Goal: Task Accomplishment & Management: Manage account settings

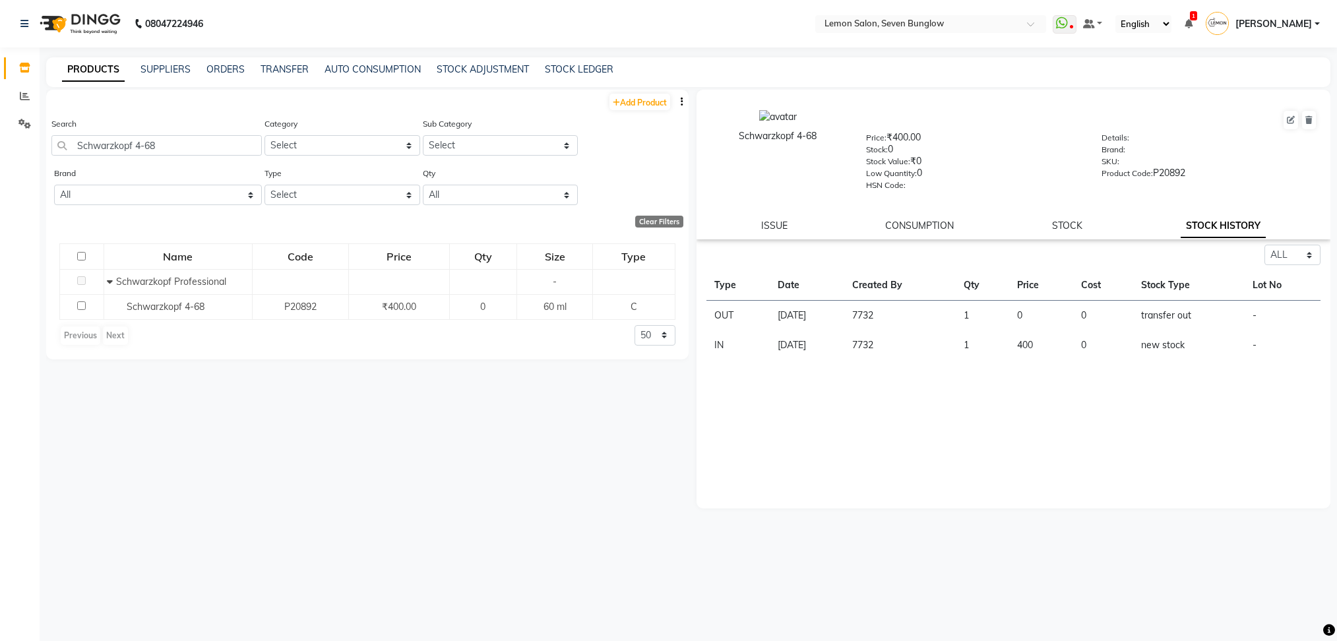
select select "all"
click at [213, 133] on div "Search Schwarzkopf 4-68" at bounding box center [156, 136] width 210 height 39
drag, startPoint x: 213, startPoint y: 133, endPoint x: 183, endPoint y: 141, distance: 30.7
click at [183, 141] on div "Search Schwarzkopf 4-68" at bounding box center [156, 136] width 210 height 39
drag, startPoint x: 183, startPoint y: 141, endPoint x: 0, endPoint y: 164, distance: 184.8
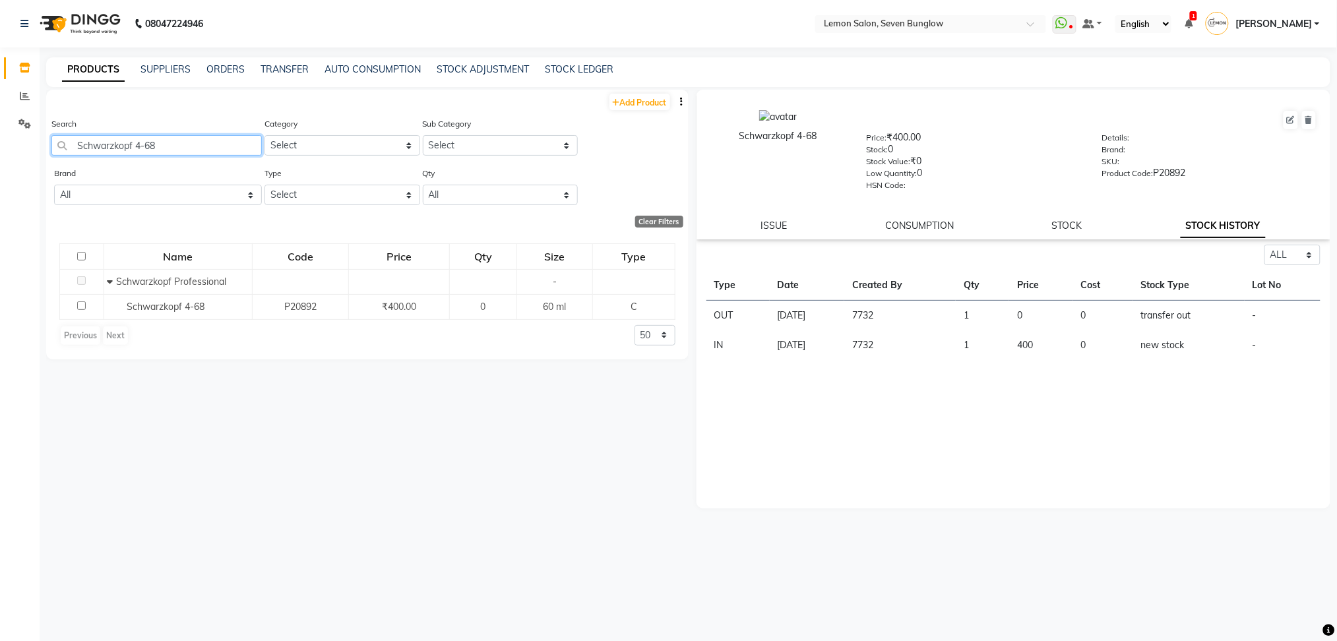
click at [0, 164] on app-home "08047224946 Select Location × Lemon Salon, Seven Bunglow WhatsApp Status ✕ Stat…" at bounding box center [668, 325] width 1337 height 650
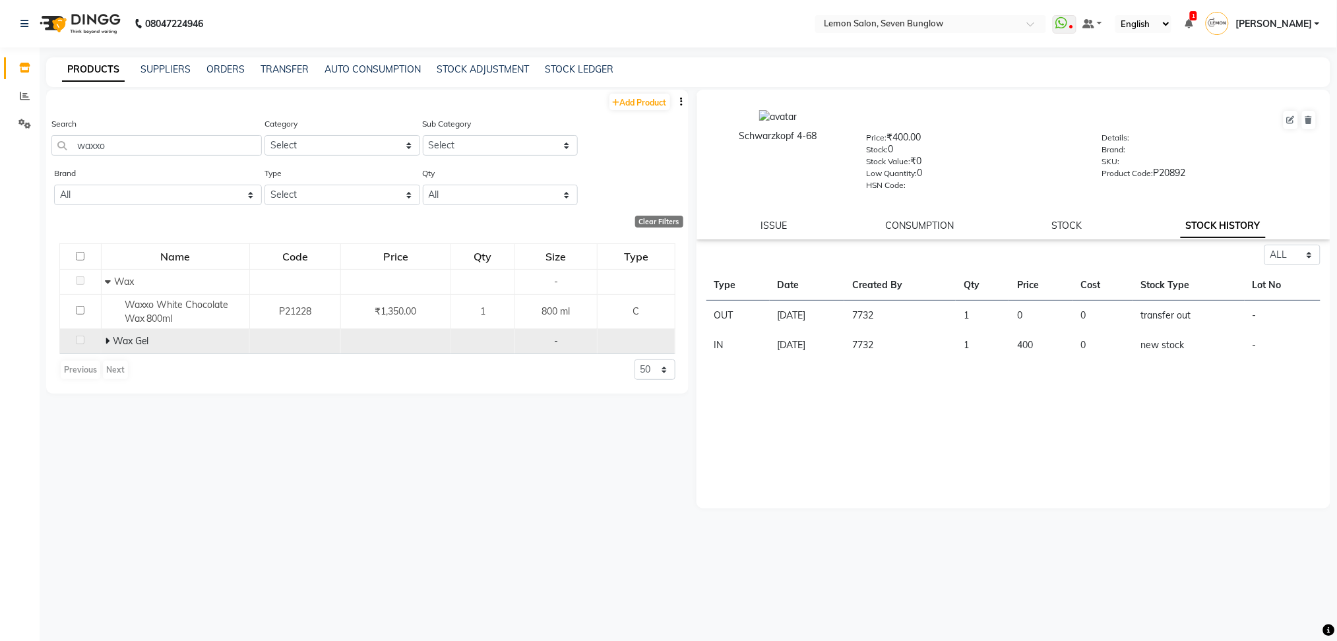
click at [110, 340] on span at bounding box center [109, 341] width 8 height 12
drag, startPoint x: 130, startPoint y: 139, endPoint x: 0, endPoint y: 148, distance: 130.2
click at [0, 148] on app-home "08047224946 Select Location × Lemon Salon, Seven Bunglow WhatsApp Status ✕ Stat…" at bounding box center [668, 325] width 1337 height 650
paste input "RK Aroma Black Serpent Oil 250"
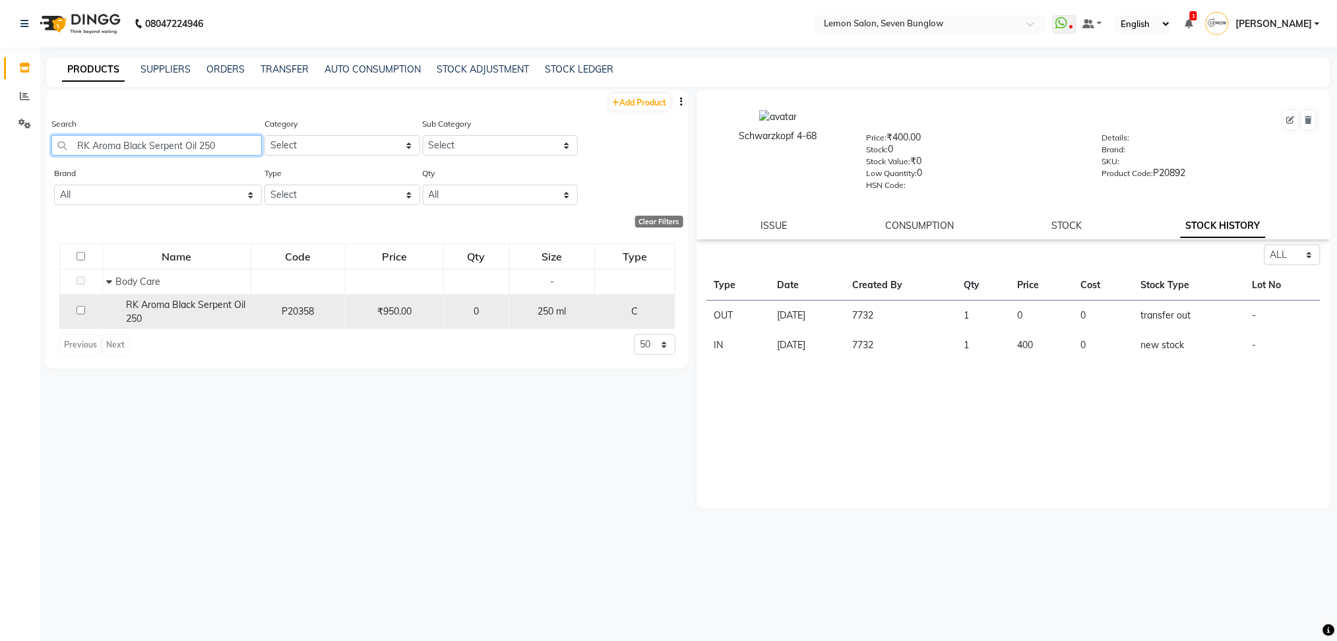
type input "RK Aroma Black Serpent Oil 250"
click at [202, 324] on div "RK Aroma Black Serpent Oil 250" at bounding box center [176, 312] width 141 height 28
select select "all"
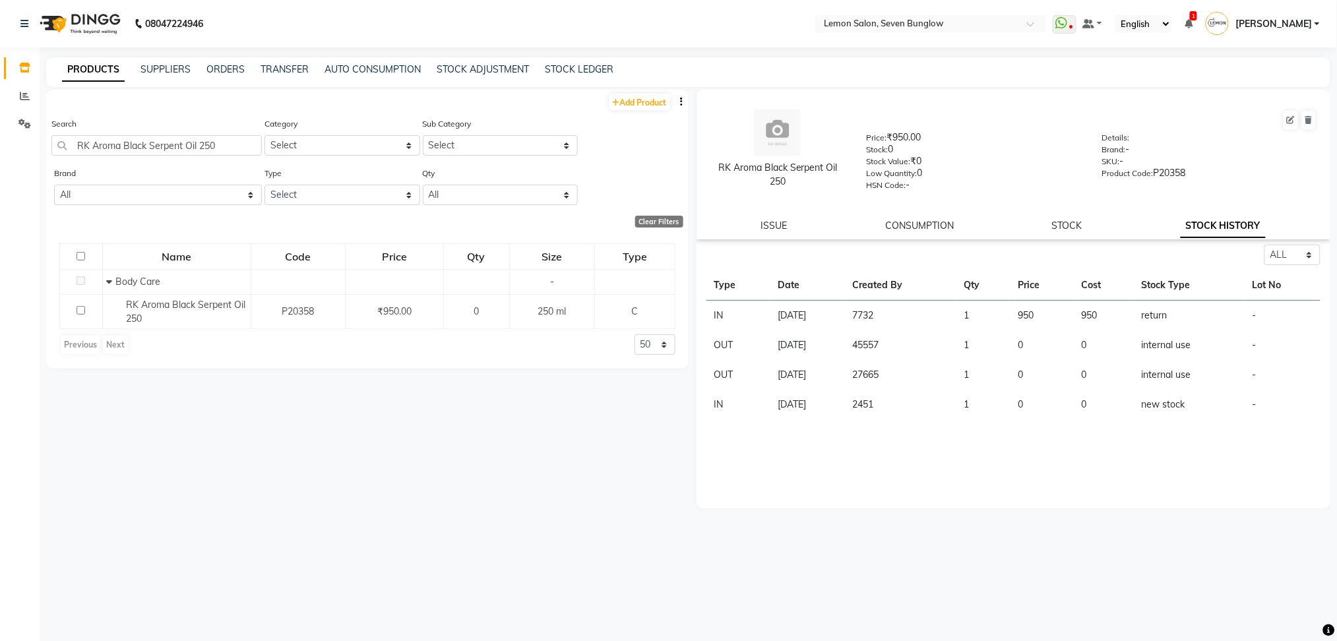
click at [1121, 468] on div "Select ALL IN OUT Type Date Created By Qty Price Cost Stock Type Lot No IN [DAT…" at bounding box center [1013, 377] width 634 height 264
drag, startPoint x: 222, startPoint y: 140, endPoint x: 0, endPoint y: 146, distance: 221.7
click at [0, 146] on app-home "08047224946 Select Location × Lemon Salon, Seven Bunglow WhatsApp Status ✕ Stat…" at bounding box center [668, 325] width 1337 height 650
paste input "K Chroma Absolu Soin Acide Gloss 210 ml"
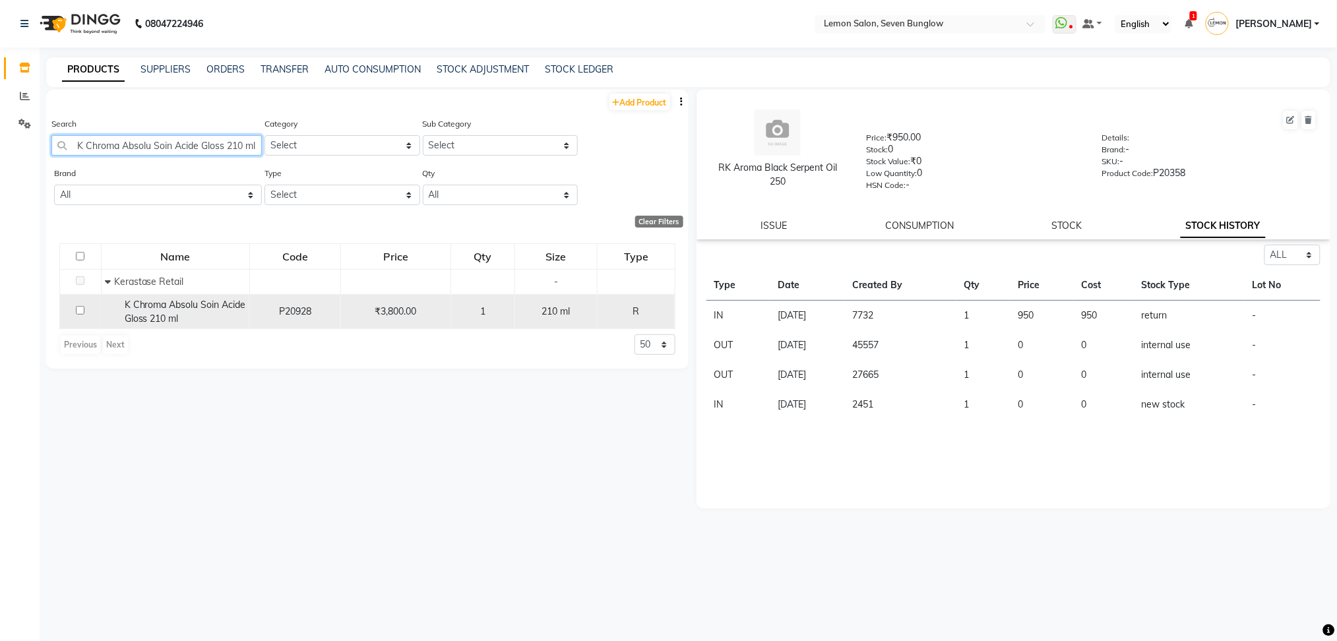
type input "K Chroma Absolu Soin Acide Gloss 210 ml"
click at [169, 311] on div "K Chroma Absolu Soin Acide Gloss 210 ml" at bounding box center [175, 312] width 141 height 28
select select "all"
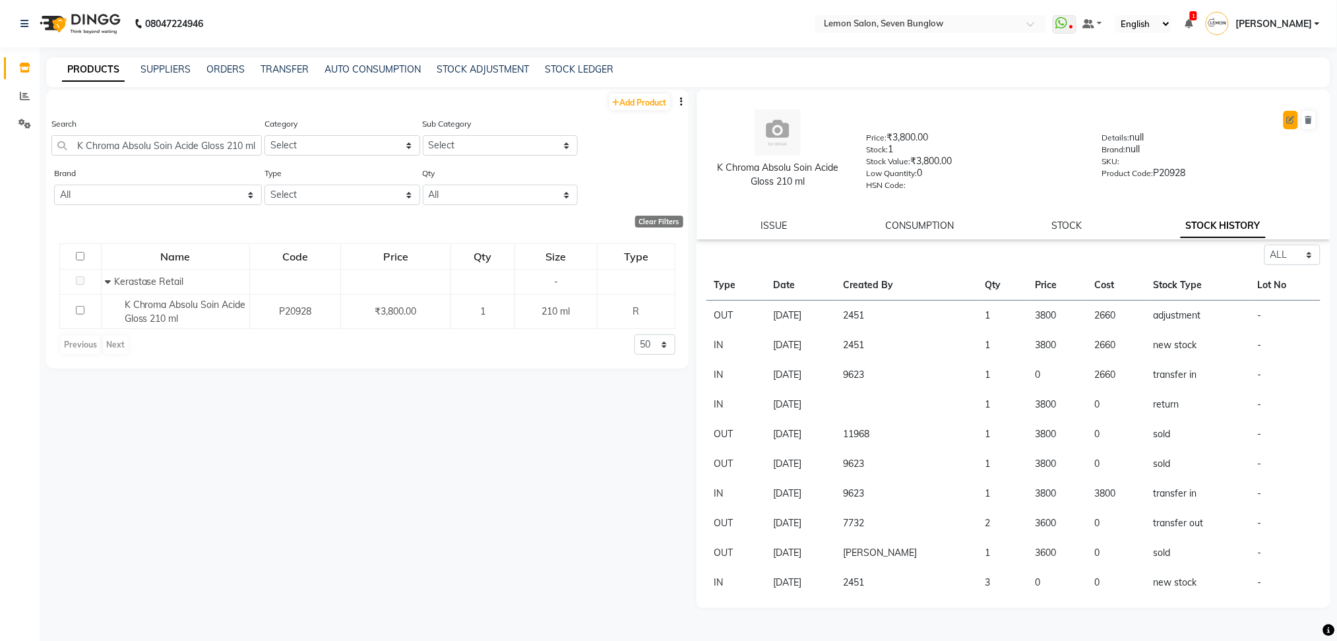
click at [1289, 116] on icon at bounding box center [1291, 120] width 8 height 8
select select "true"
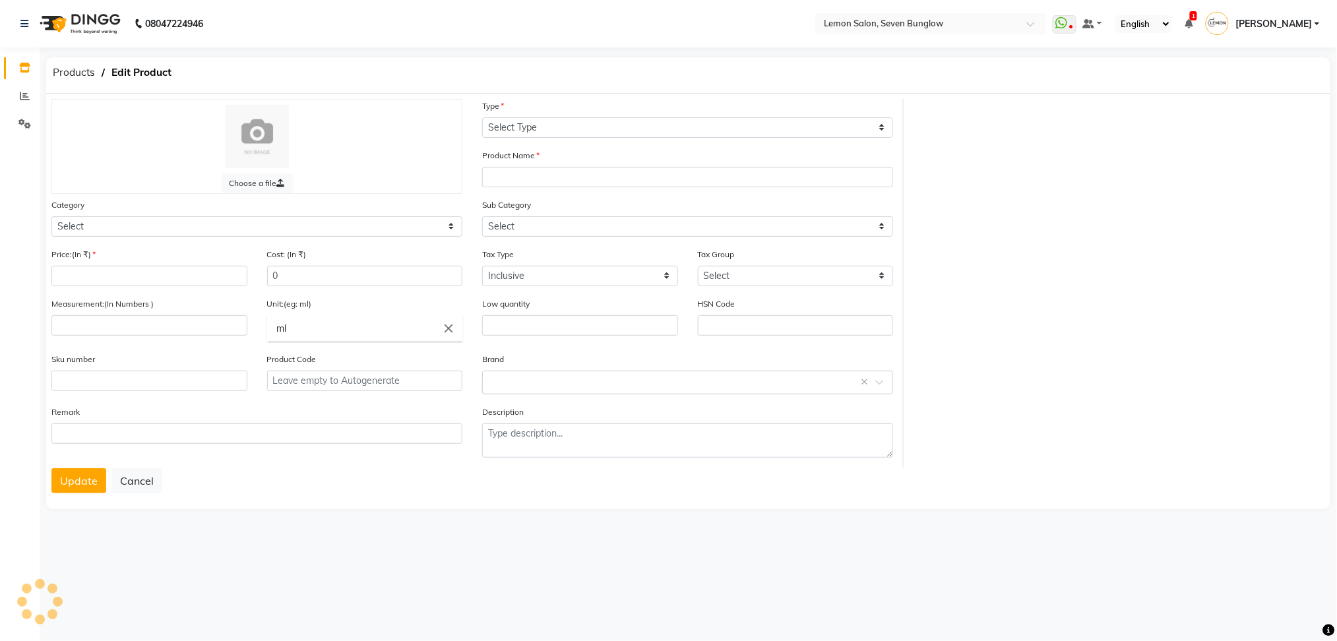
select select "R"
type input "K Chroma Absolu Soin Acide Gloss 210 ml"
select select
type input "3800"
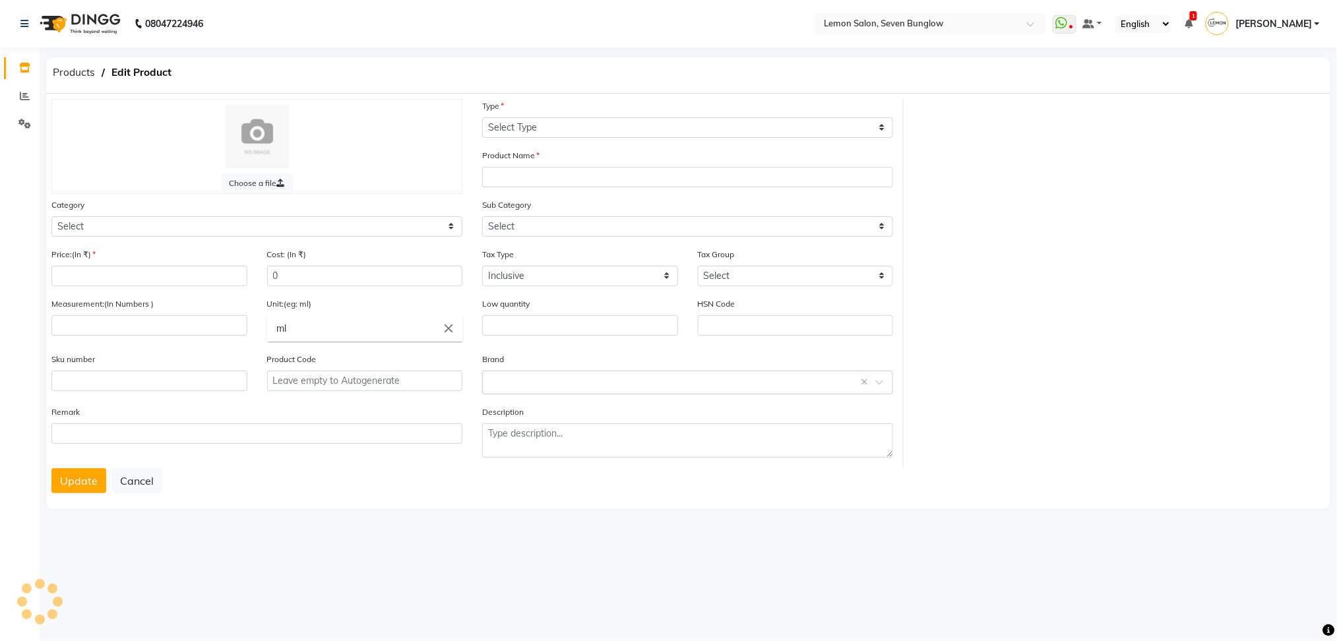
type input "2660"
select select
type input "210"
type input "0"
type input "P20928"
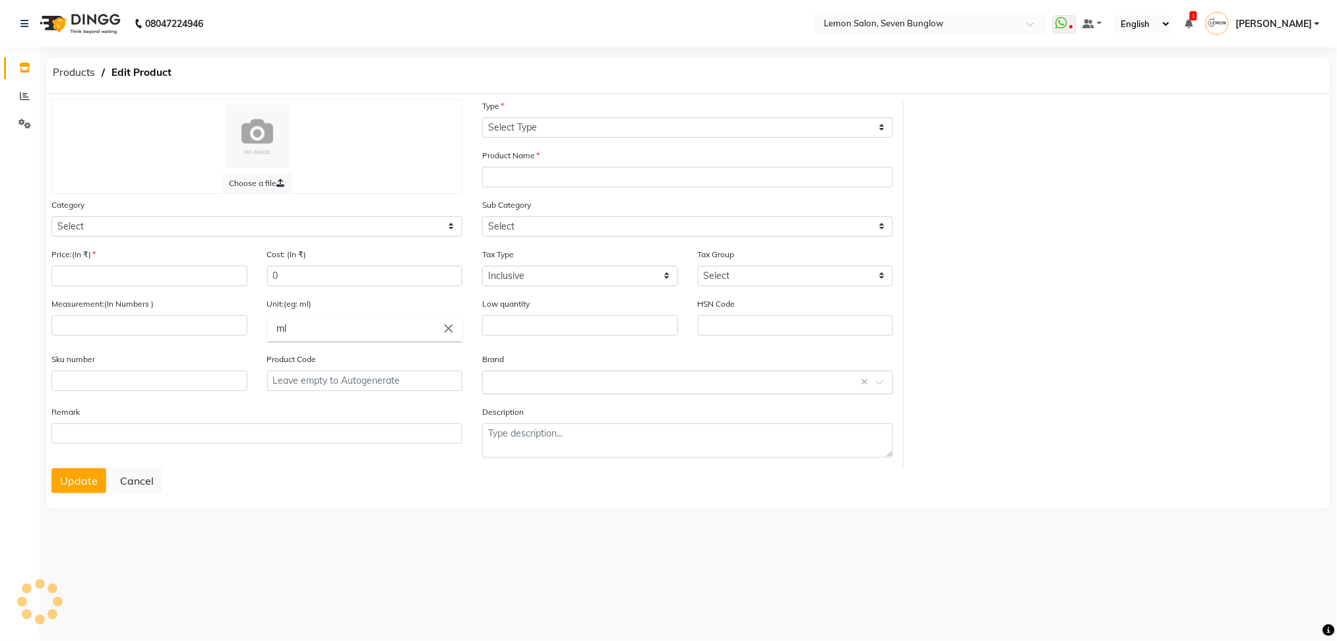
type textarea "null"
select select "2137021502"
select select "736"
select select "213702150"
click at [1081, 308] on div "Choose a file Type Select Type Both Retail Consumable Product Name K Chroma Abs…" at bounding box center [695, 283] width 1307 height 369
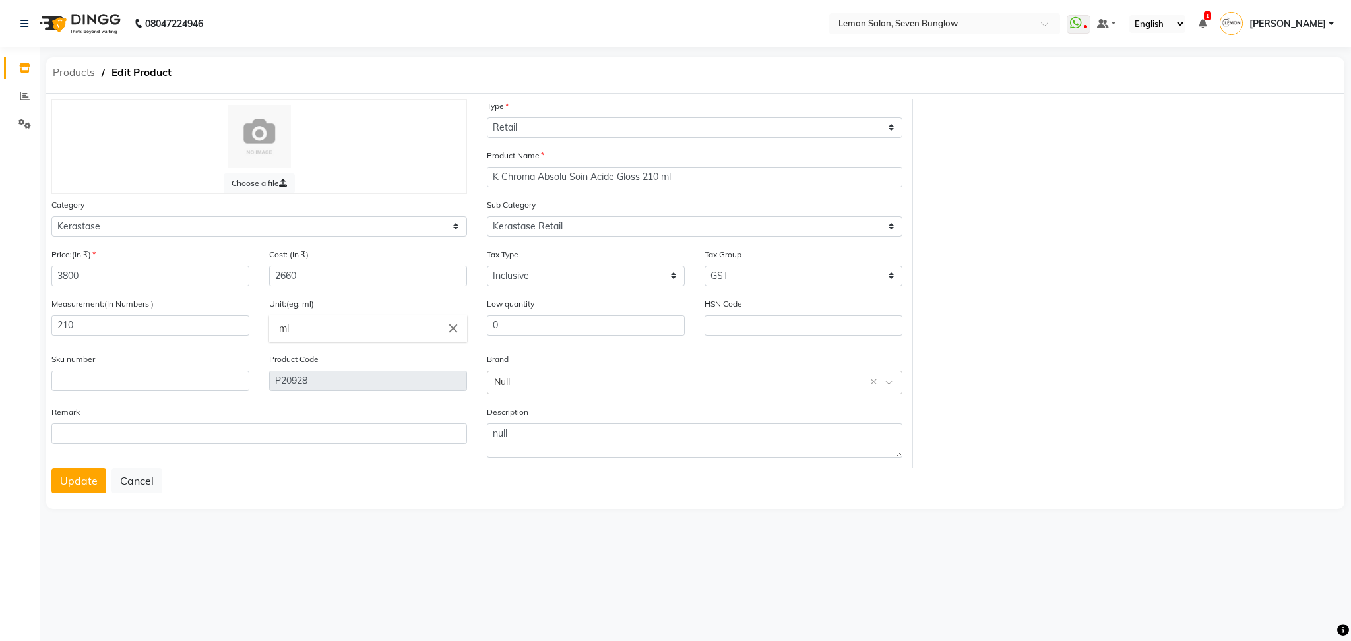
click at [72, 69] on span "Products" at bounding box center [73, 73] width 55 height 24
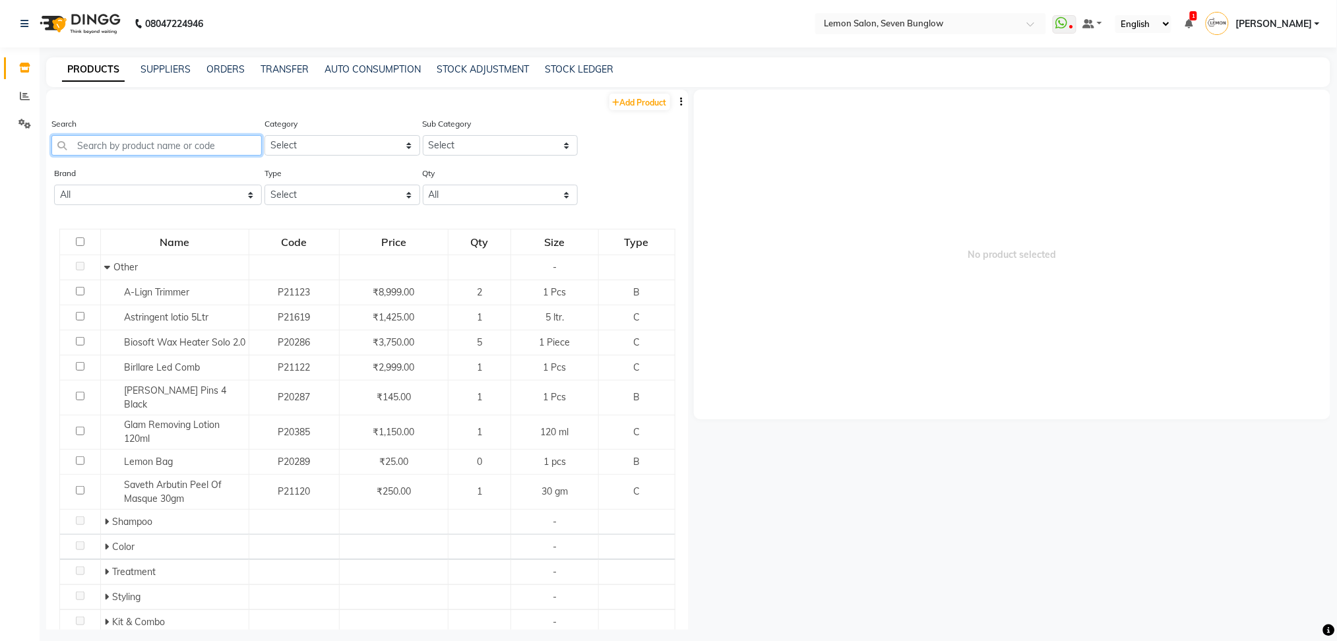
click at [185, 151] on input "text" at bounding box center [156, 145] width 210 height 20
paste input "Moroccan Oil 100 ML"
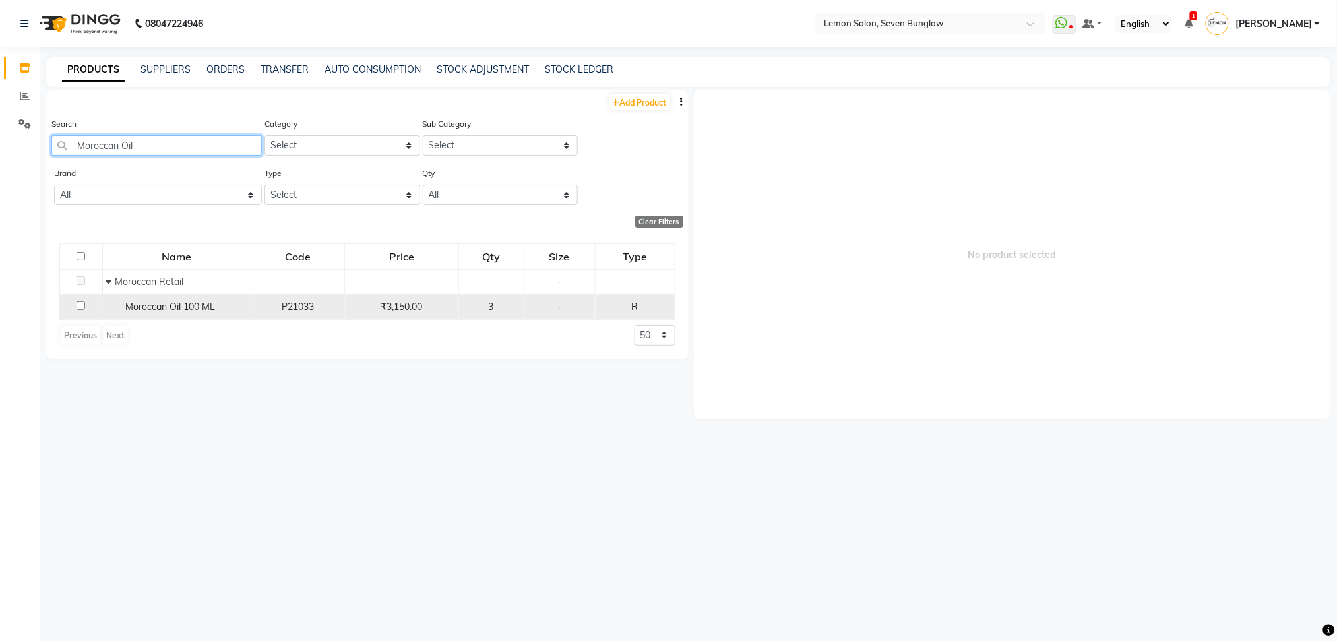
type input "Moroccan"
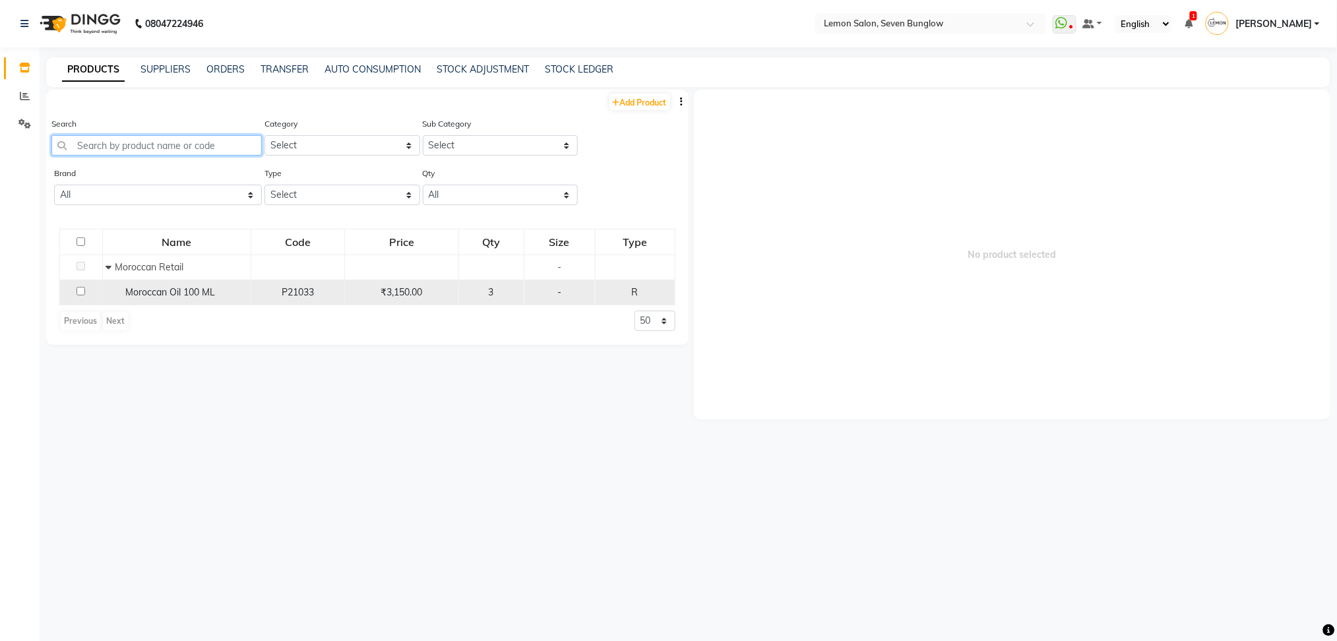
paste input "Moroccan Oil Great Hair Day Set Brush + Oil 100ml"
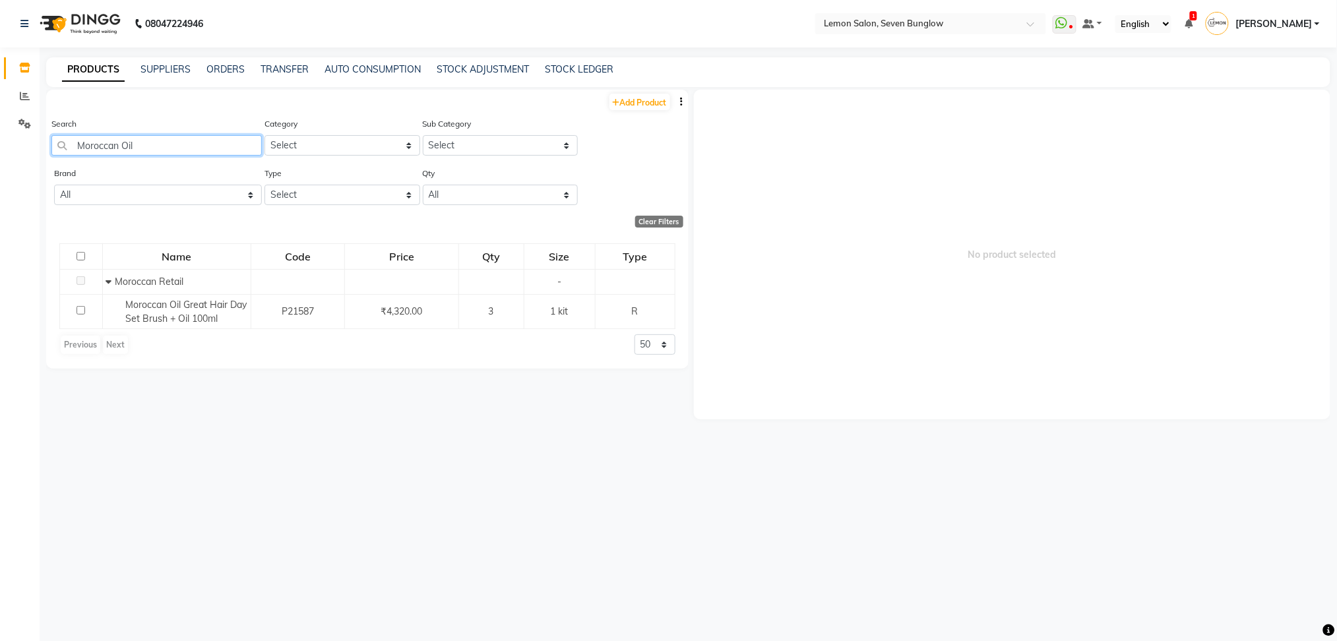
type input "Moroccan"
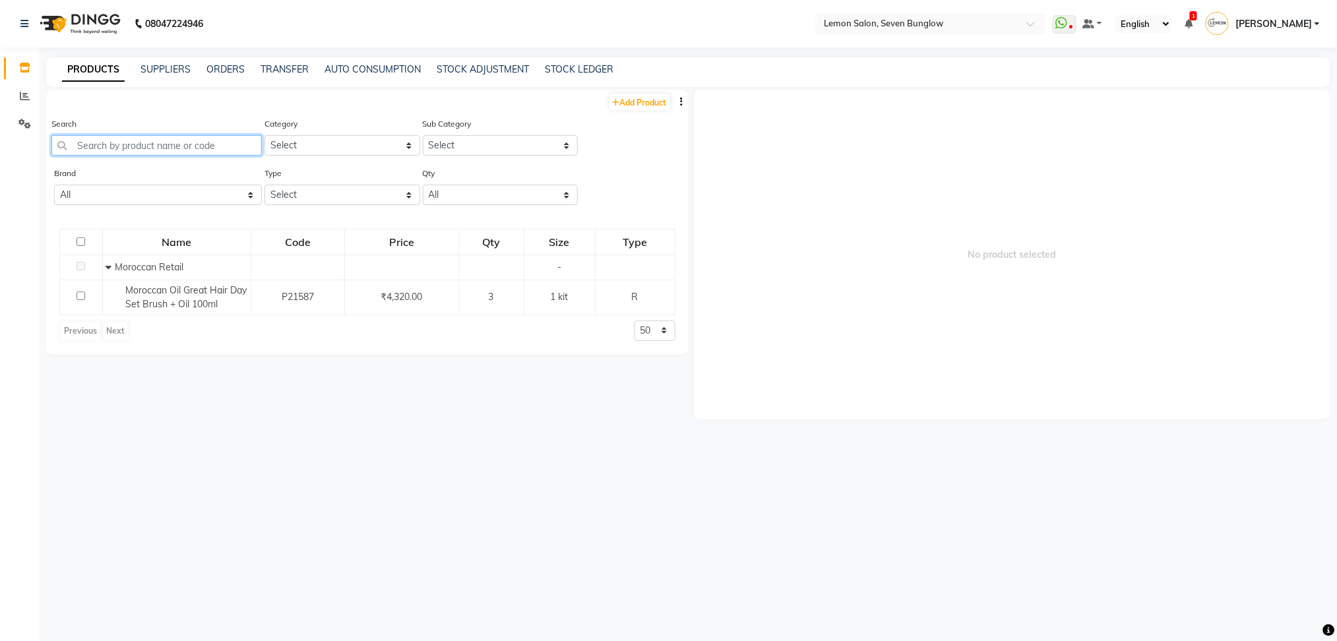
paste input "moroccan Oil Hydrating Conditioner 250 ml"
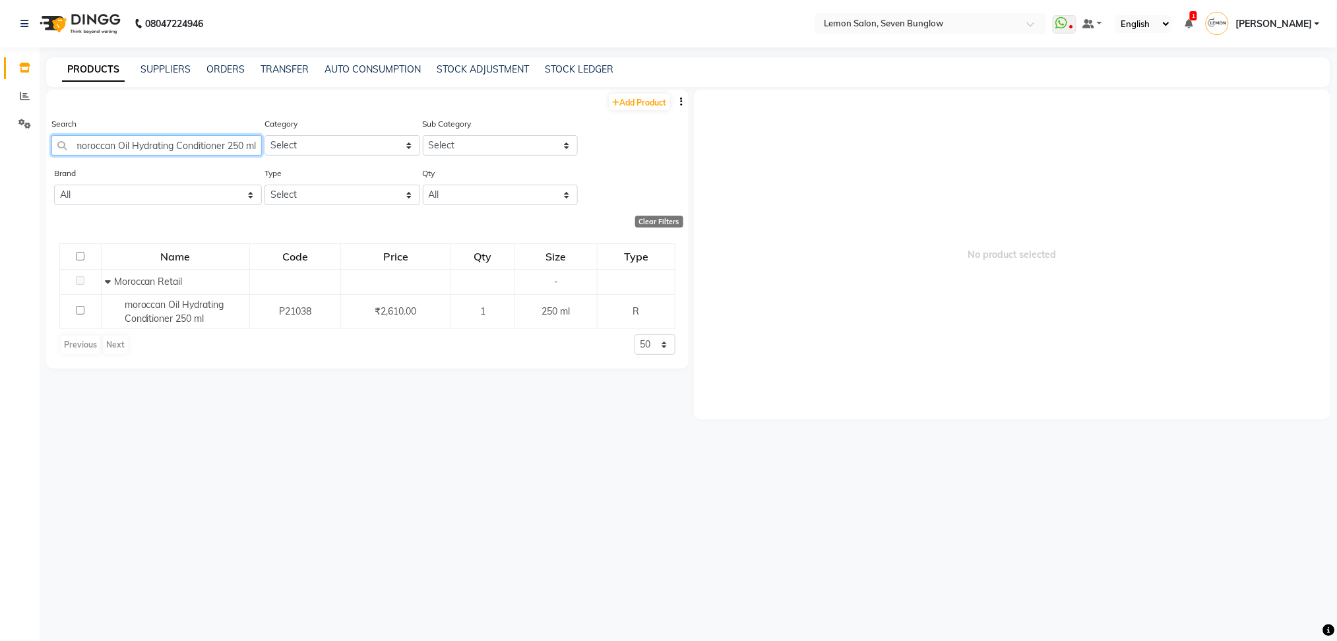
type input "moroccan Oil Hydrating Conditioner 250 ml"
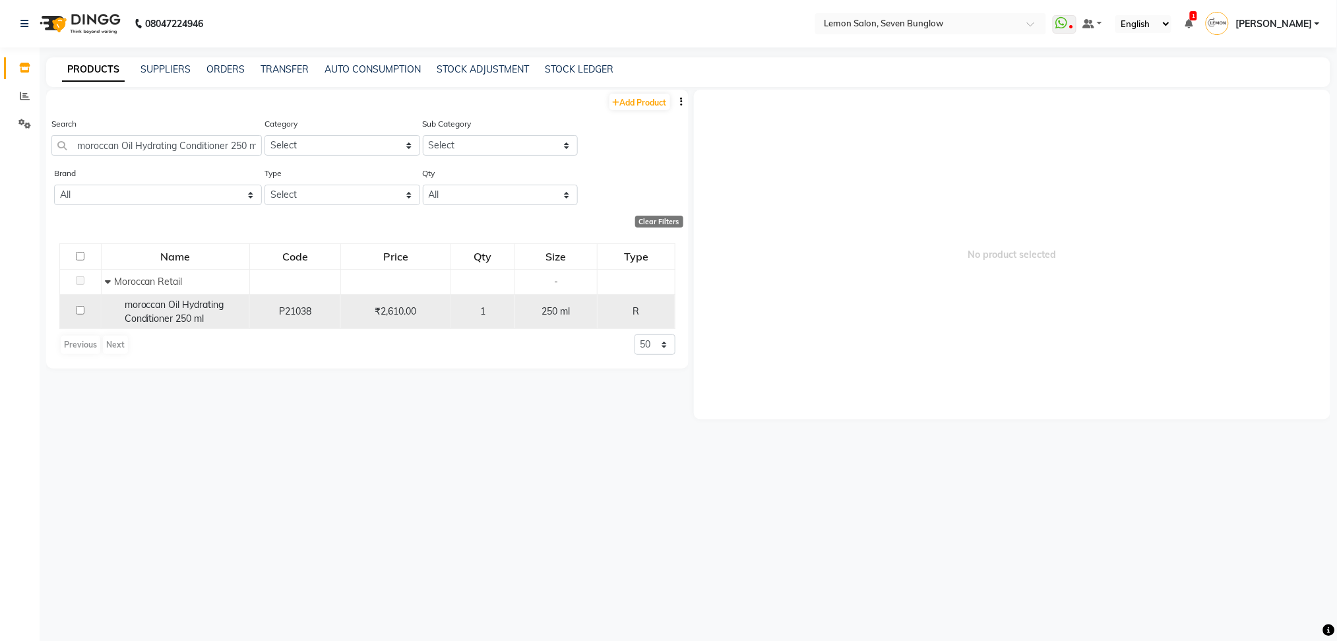
click at [168, 300] on span "moroccan Oil Hydrating Conditioner 250 ml" at bounding box center [175, 312] width 100 height 26
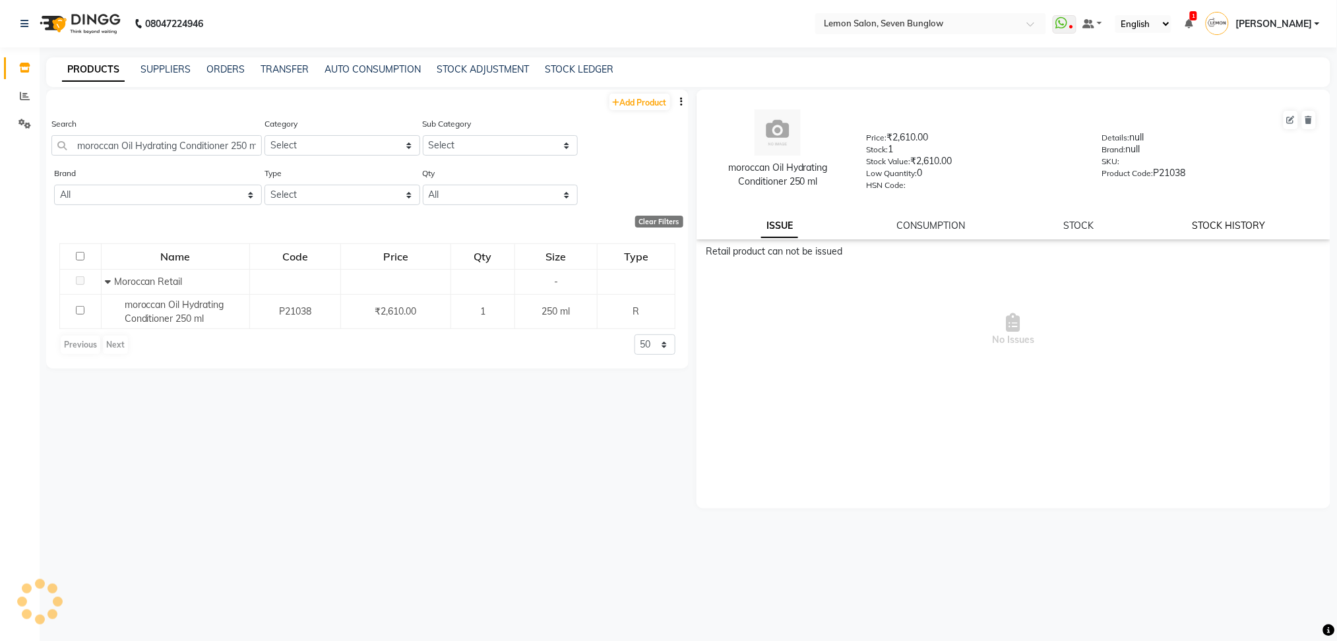
click at [1223, 227] on link "STOCK HISTORY" at bounding box center [1228, 226] width 73 height 12
select select "all"
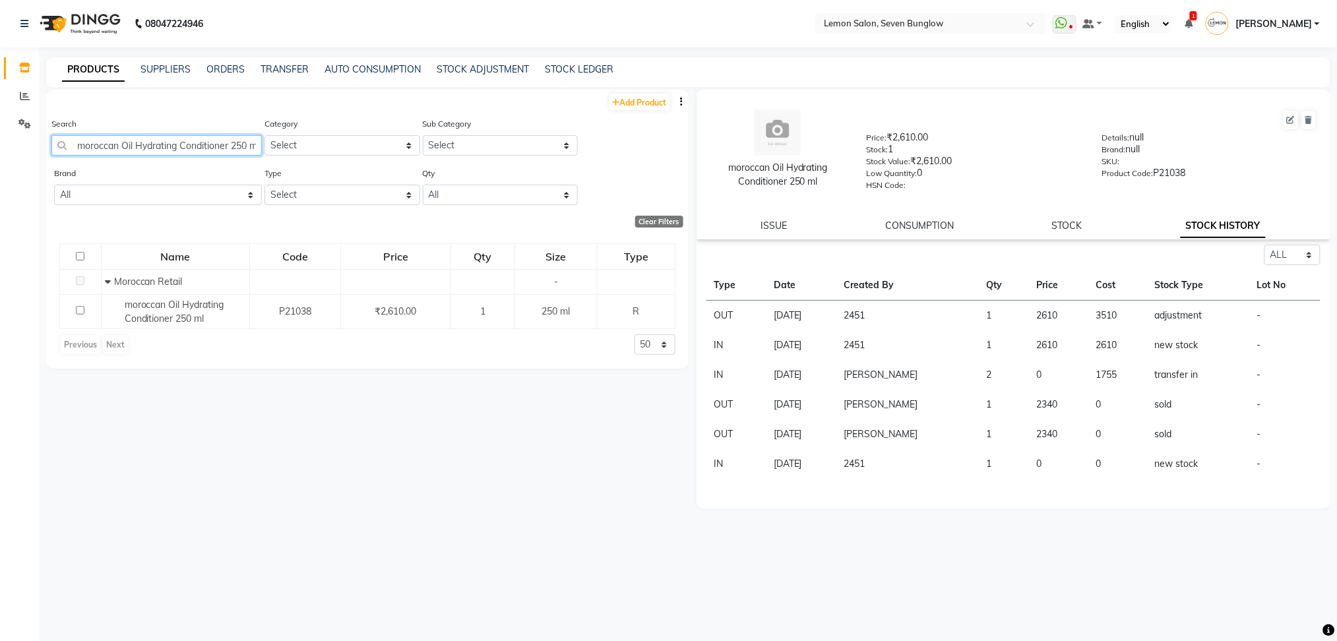
click at [201, 148] on input "moroccan Oil Hydrating Conditioner 250 ml" at bounding box center [156, 145] width 210 height 20
paste input "Shampoo"
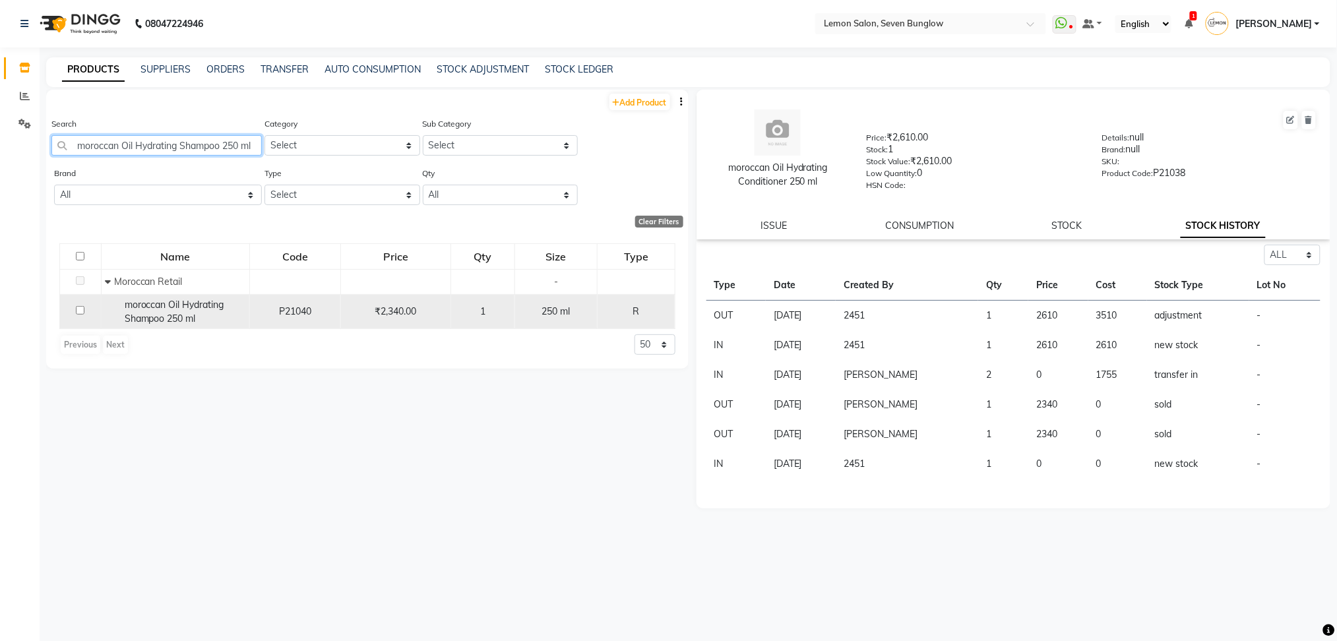
type input "moroccan Oil Hydrating Shampoo 250 ml"
click at [170, 300] on span "moroccan Oil Hydrating Shampoo 250 ml" at bounding box center [175, 312] width 100 height 26
select select "all"
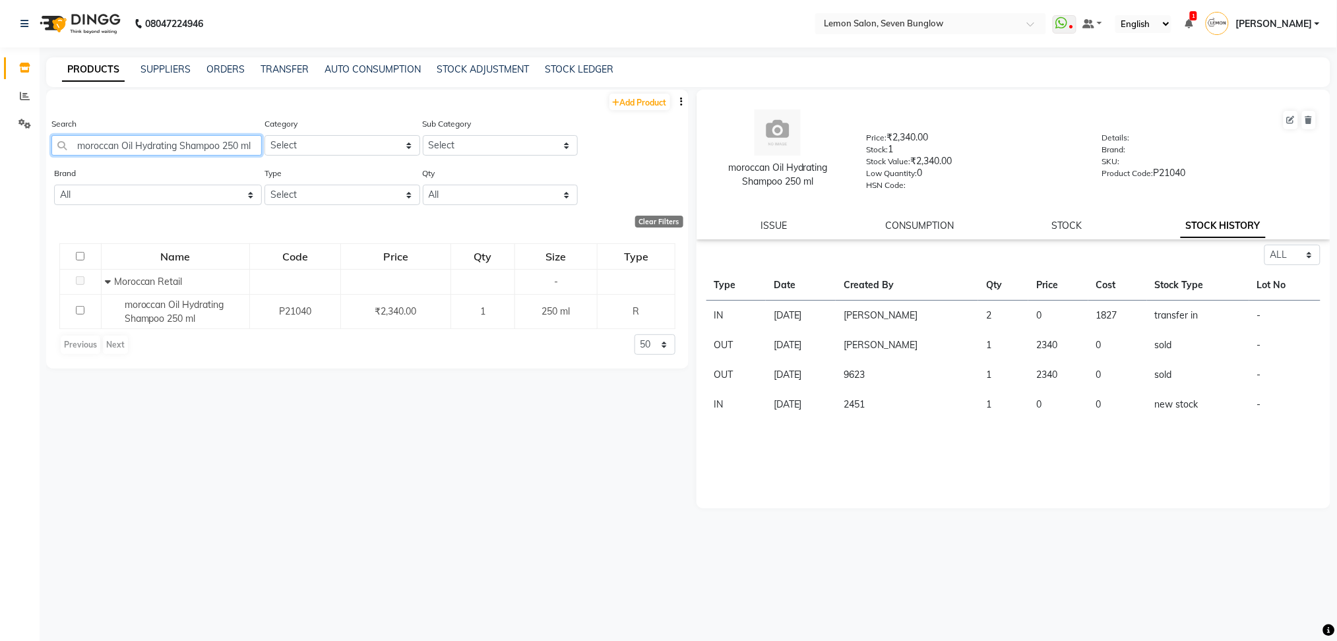
click at [233, 148] on input "moroccan Oil Hydrating Shampoo 250 ml" at bounding box center [156, 145] width 210 height 20
paste input "Moroccan Oil Moisture Repair Conditioner"
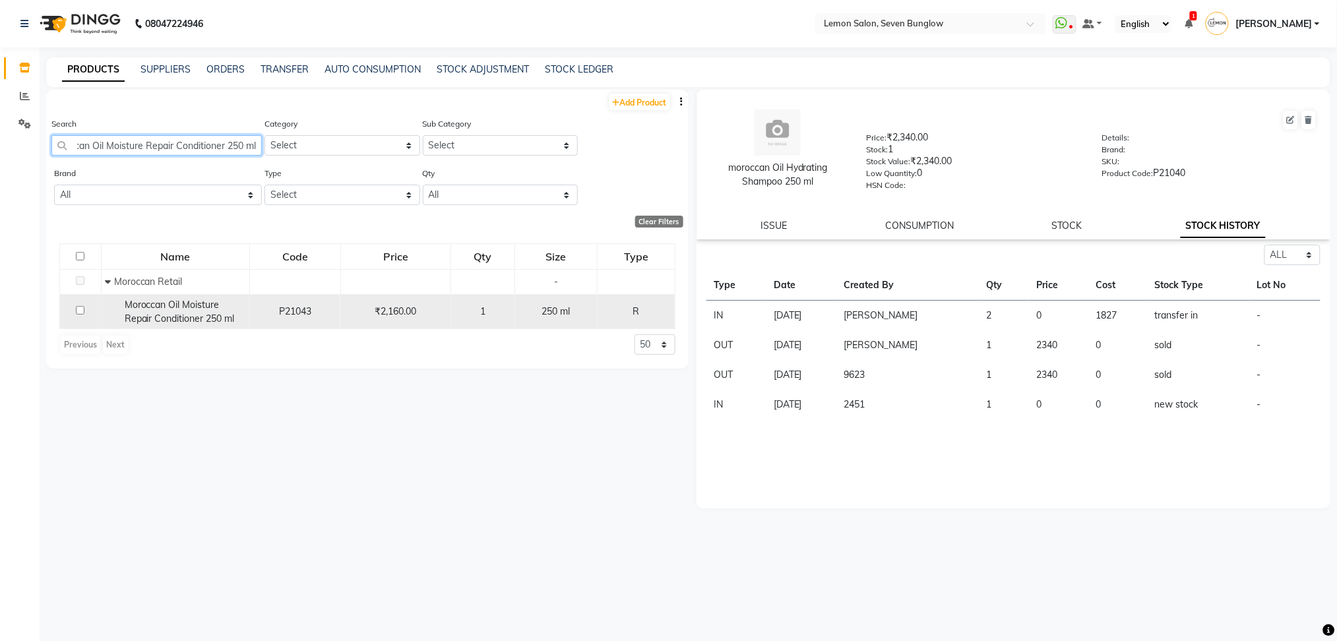
type input "Moroccan Oil Moisture Repair Conditioner 250 ml"
click at [175, 300] on span "Moroccan Oil Moisture Repair Conditioner 250 ml" at bounding box center [180, 312] width 110 height 26
select select "all"
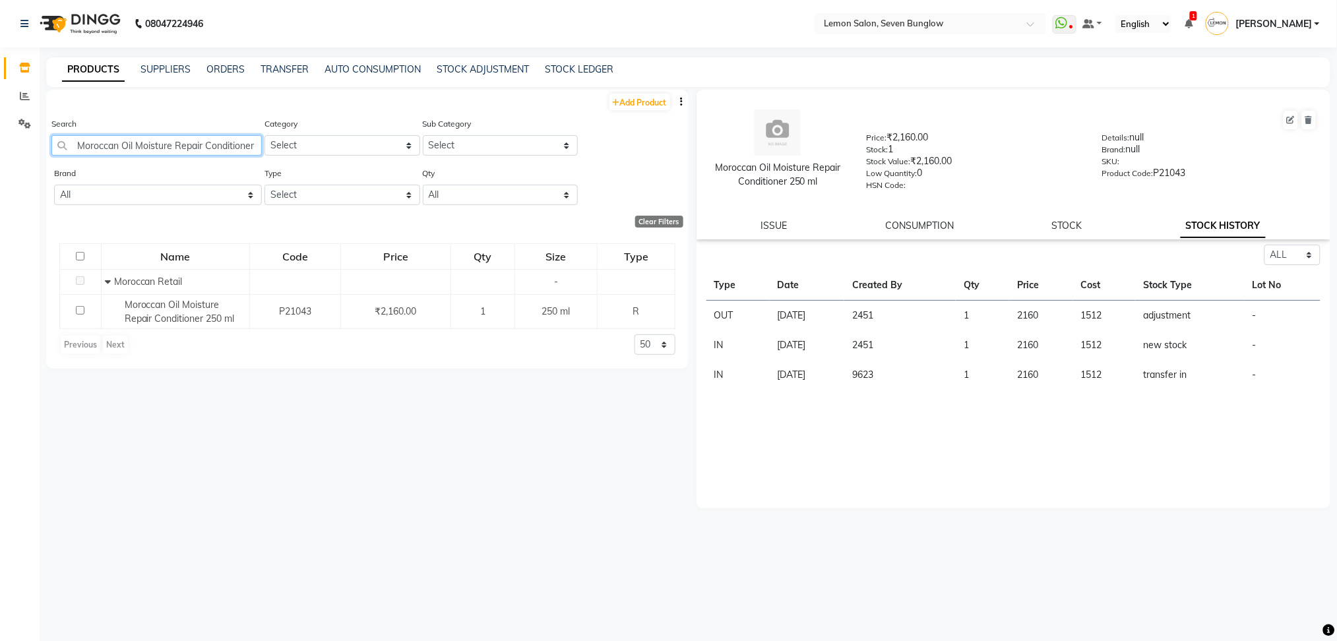
click at [195, 143] on input "Moroccan Oil Moisture Repair Conditioner 250 ml" at bounding box center [156, 145] width 210 height 20
paste input "Shampoo 250"
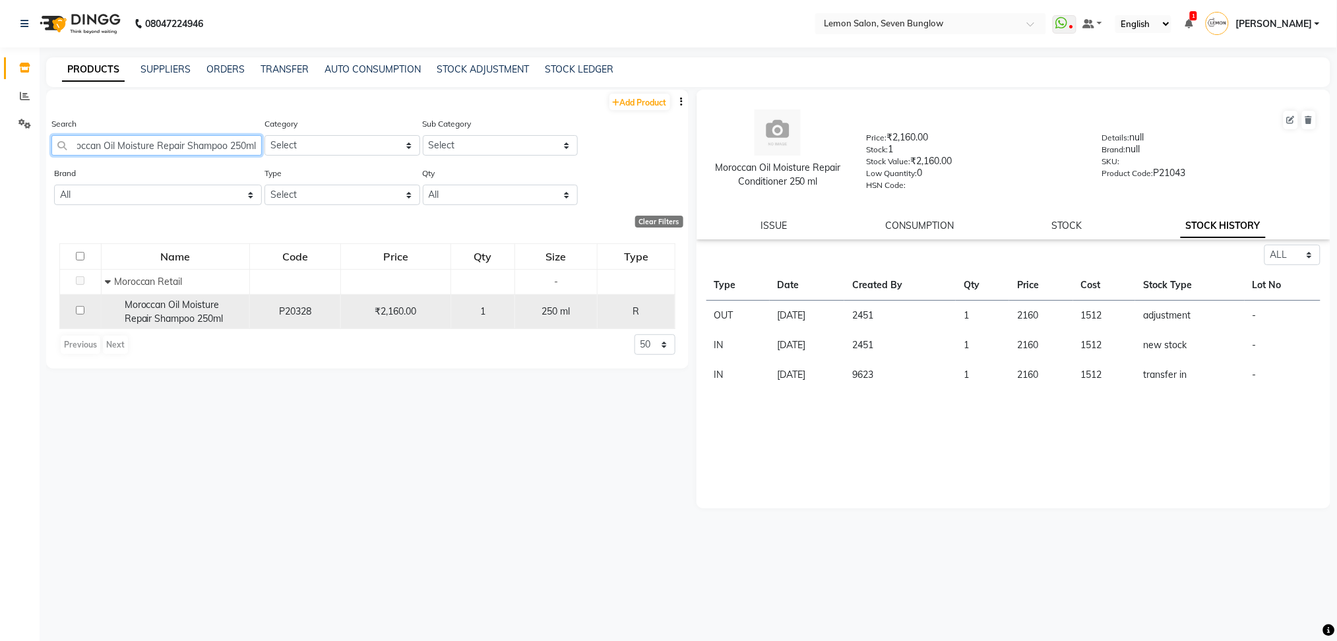
type input "Moroccan Oil Moisture Repair Shampoo 250ml"
click at [161, 301] on span "Moroccan Oil Moisture Repair Shampoo 250ml" at bounding box center [174, 312] width 99 height 26
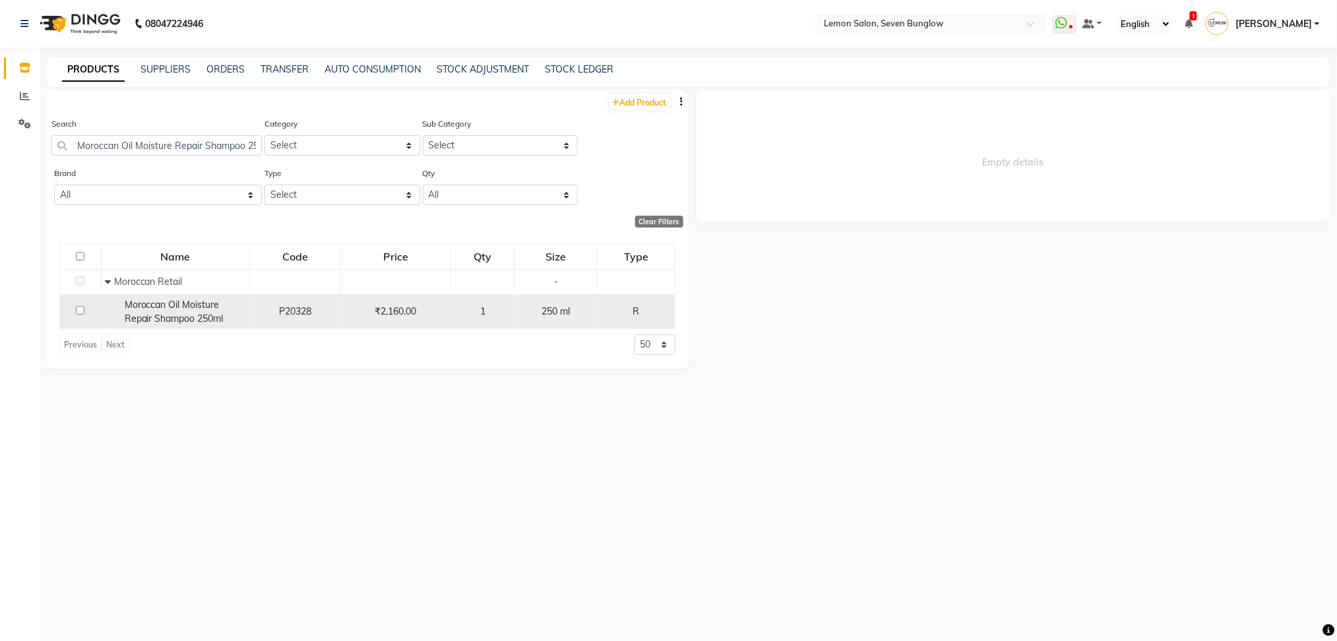
select select "all"
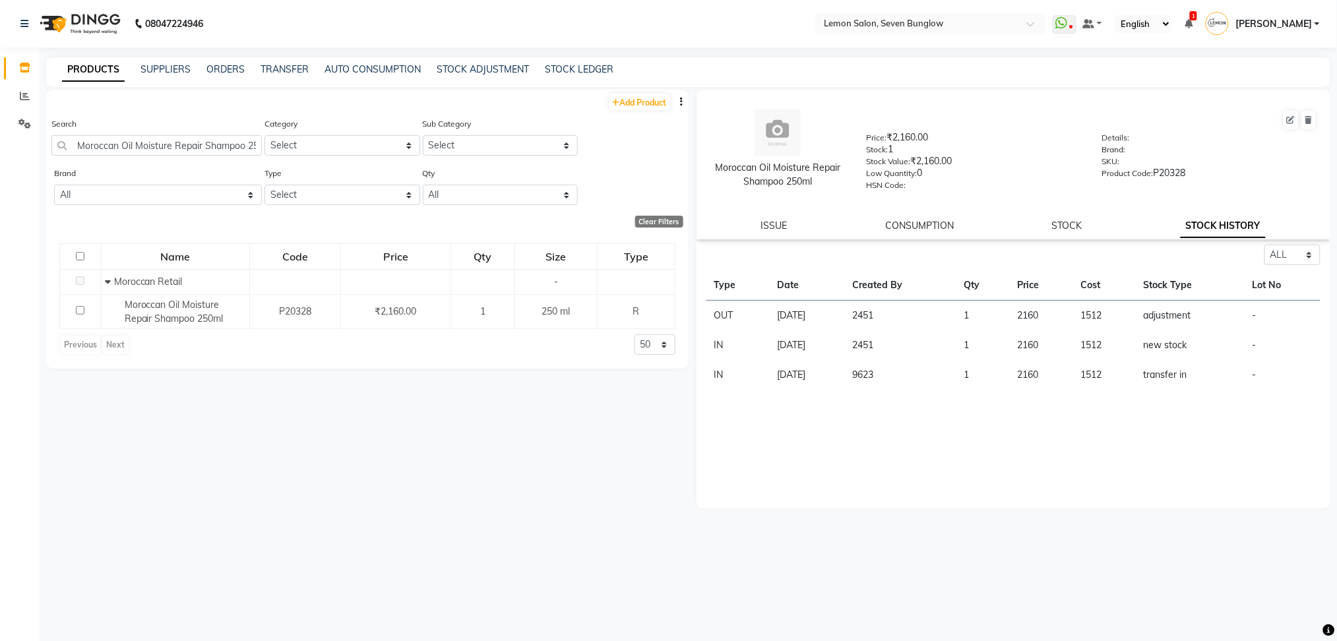
click at [224, 131] on div "Search Moroccan Oil Moisture Repair Shampoo 250ml" at bounding box center [156, 136] width 210 height 39
drag, startPoint x: 224, startPoint y: 131, endPoint x: 208, endPoint y: 140, distance: 17.8
click at [208, 140] on div "Search Moroccan Oil Moisture Repair Shampoo 250ml" at bounding box center [156, 136] width 210 height 39
click at [208, 140] on input "Moroccan Oil Moisture Repair Shampoo 250ml" at bounding box center [156, 145] width 210 height 20
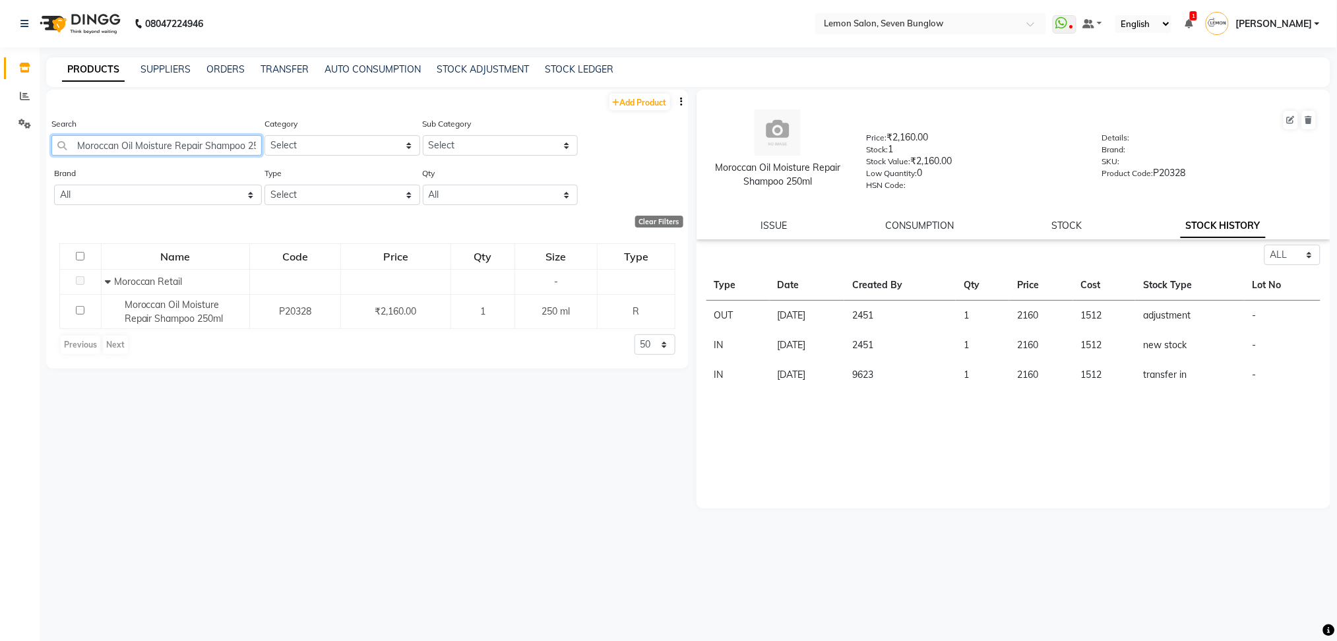
click at [208, 140] on input "Moroccan Oil Moisture Repair Shampoo 250ml" at bounding box center [156, 145] width 210 height 20
paste input "Treatment Purple Oil 50ml"
click at [117, 142] on input "Moroccan Oil Treatment Purple Oil 50ml" at bounding box center [156, 145] width 210 height 20
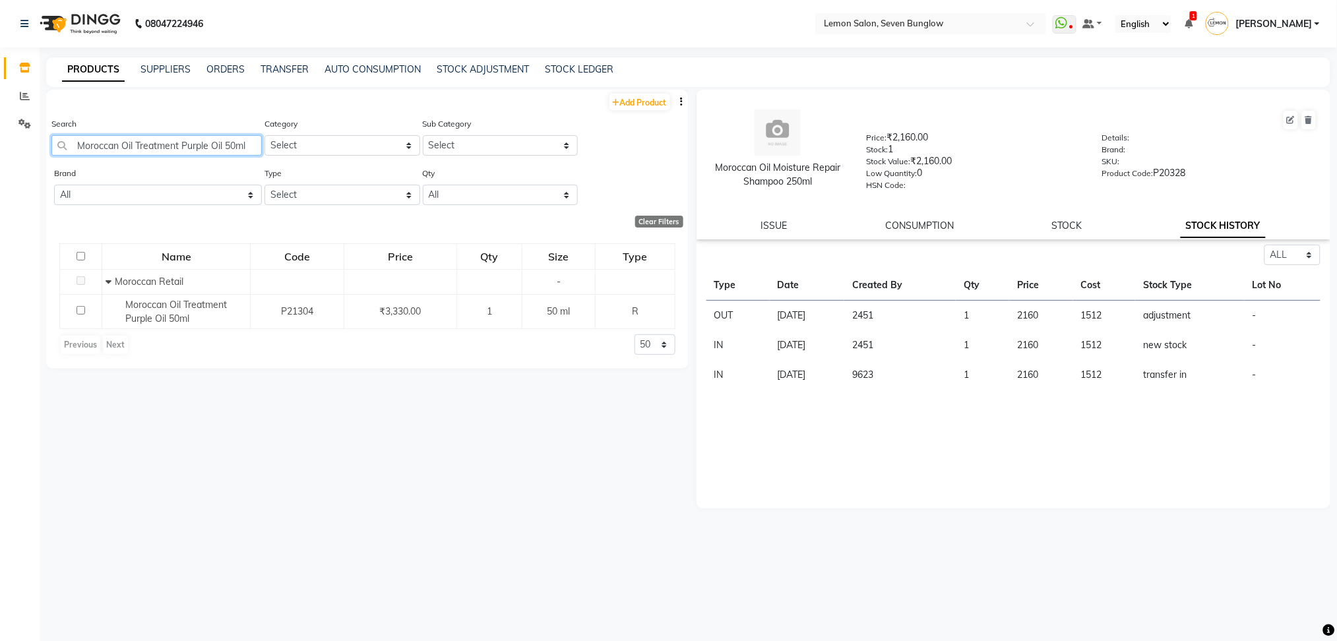
paste input "Nashi conditioner 200 ml"
drag, startPoint x: 207, startPoint y: 141, endPoint x: 0, endPoint y: 122, distance: 208.0
click at [0, 122] on app-home "08047224946 Select Location × Lemon Salon, Seven Bunglow WhatsApp Status ✕ Stat…" at bounding box center [668, 325] width 1337 height 650
paste input "Conditioner 500"
drag, startPoint x: 187, startPoint y: 144, endPoint x: 0, endPoint y: 153, distance: 187.5
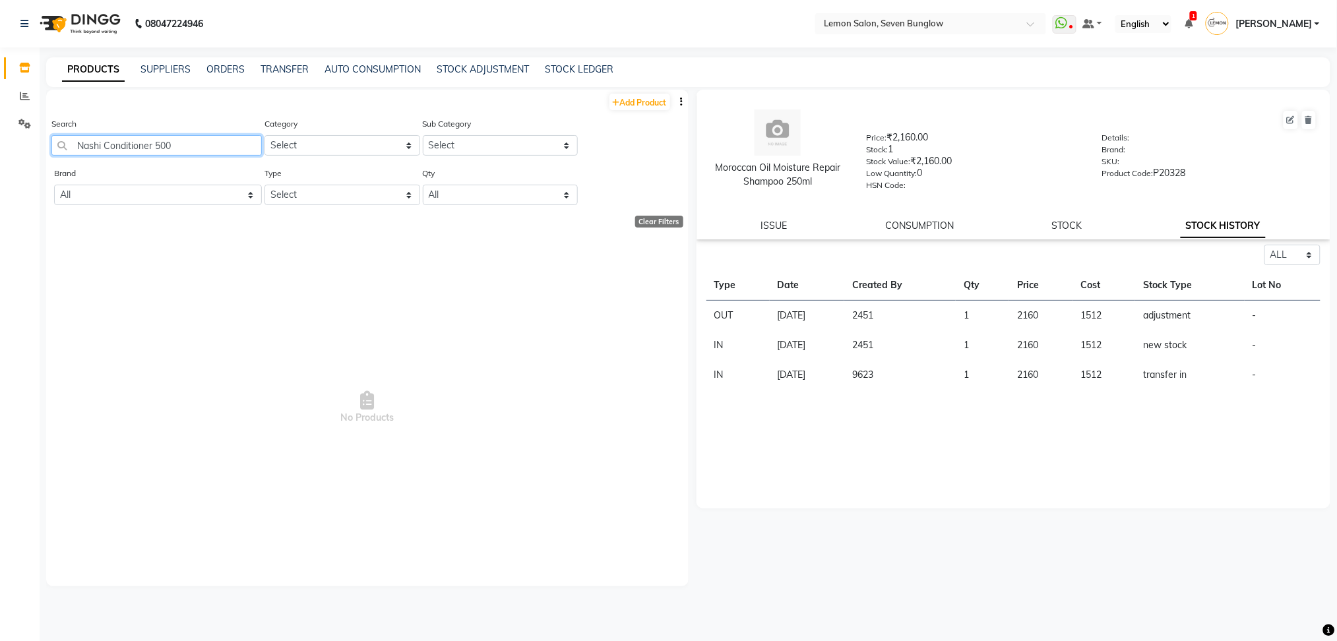
click at [0, 153] on app-home "08047224946 Select Location × Lemon Salon, Seven Bunglow WhatsApp Status ✕ Stat…" at bounding box center [668, 325] width 1337 height 650
paste input "turica Energizing Miracle Shampoo 250ml"
click at [141, 144] on input "Naturica Energizing Miracle Shampoo 250ml" at bounding box center [156, 145] width 210 height 20
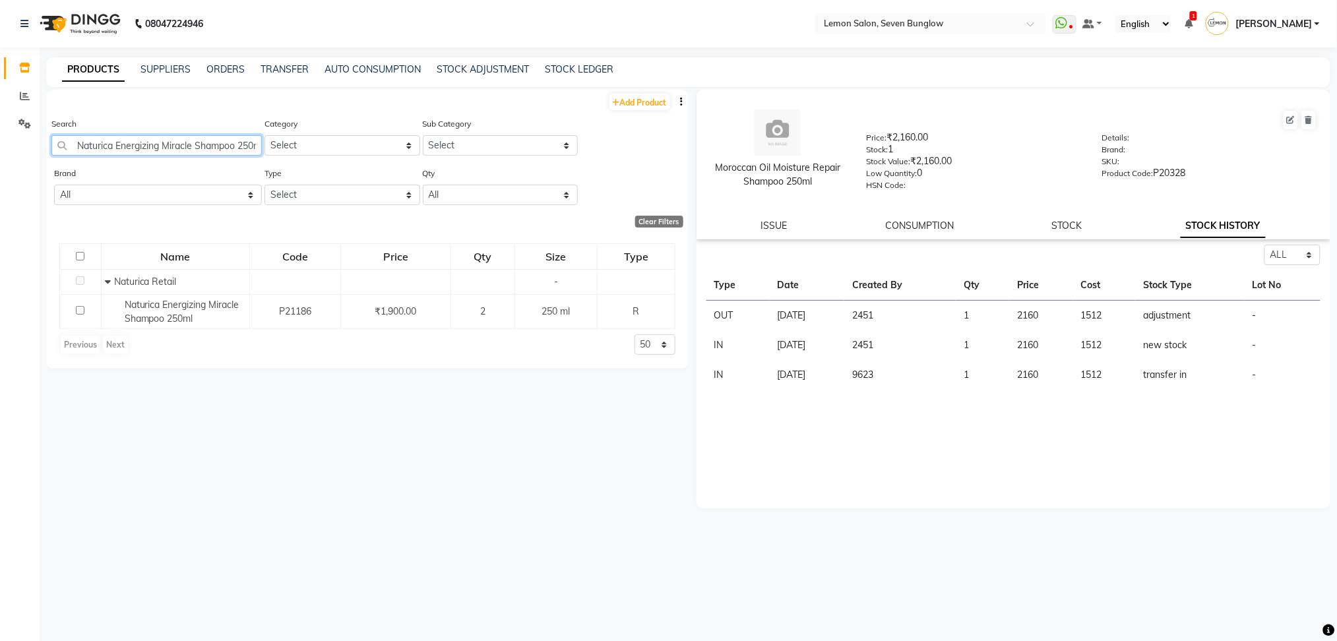
paste input "Moisturizing Defens"
click at [175, 149] on input "Naturica Moisturizing Defense Shampoo 250ml" at bounding box center [156, 145] width 210 height 20
paste input "Opuntia Oil Treatment"
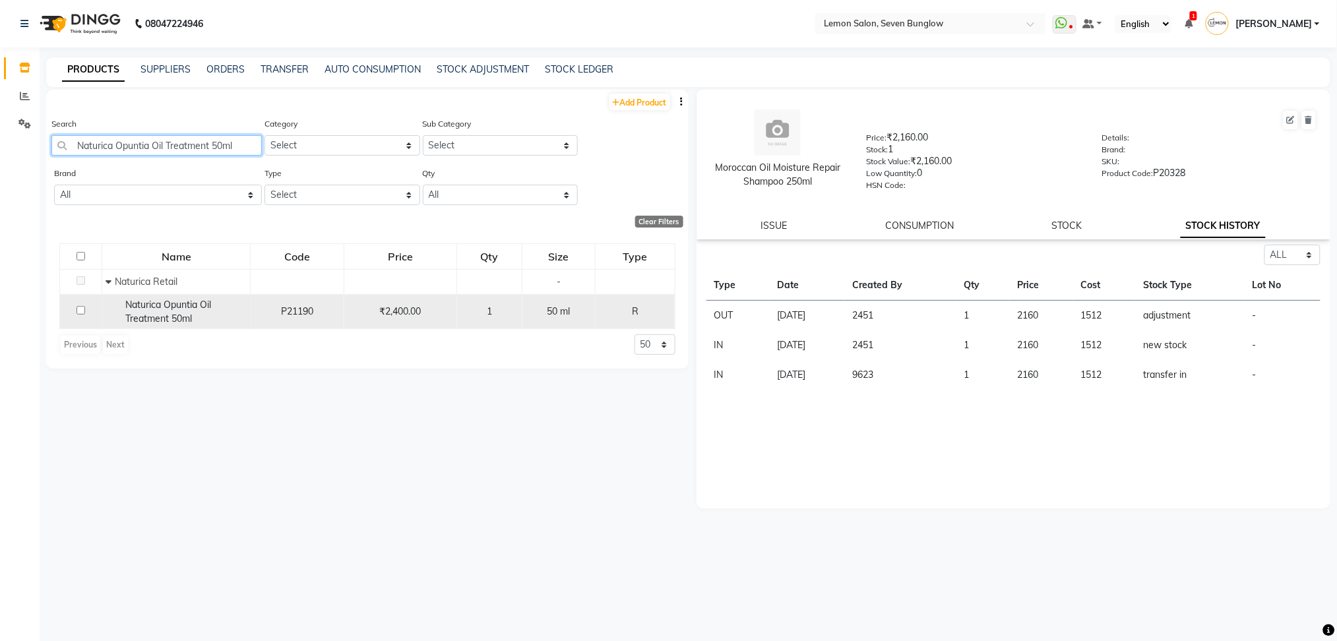
type input "Naturica Opuntia Oil Treatment 50ml"
click at [172, 304] on span "Naturica Opuntia Oil Treatment 50ml" at bounding box center [168, 312] width 86 height 26
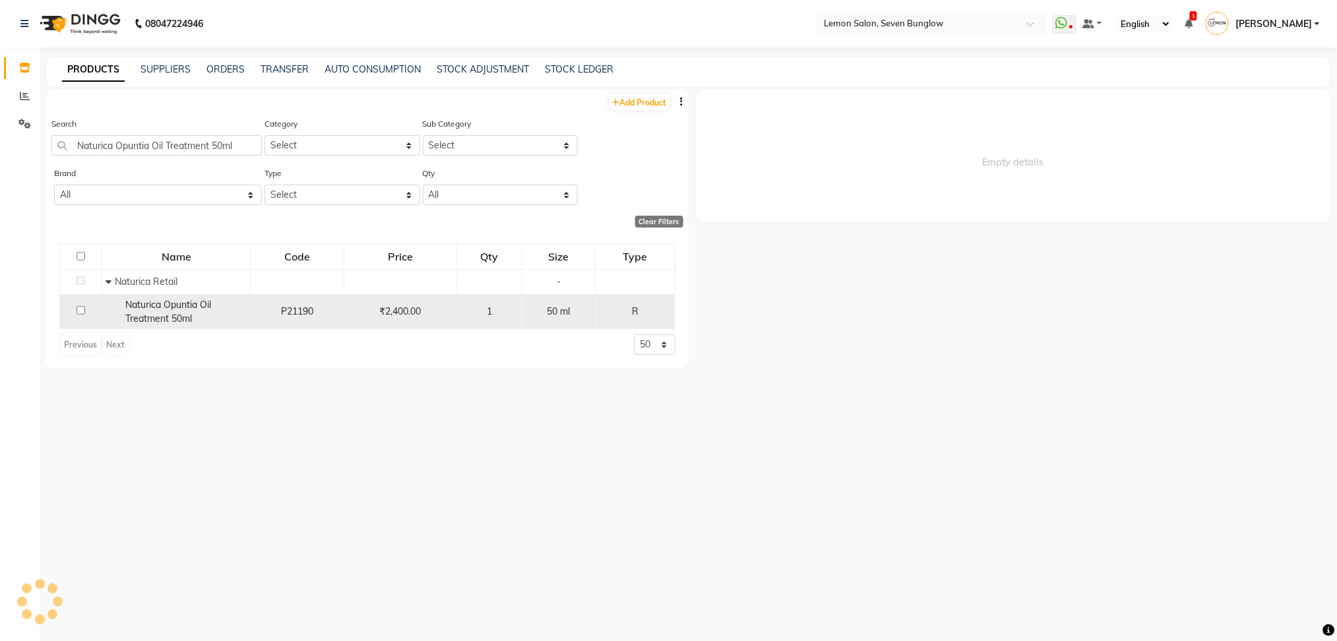
select select "all"
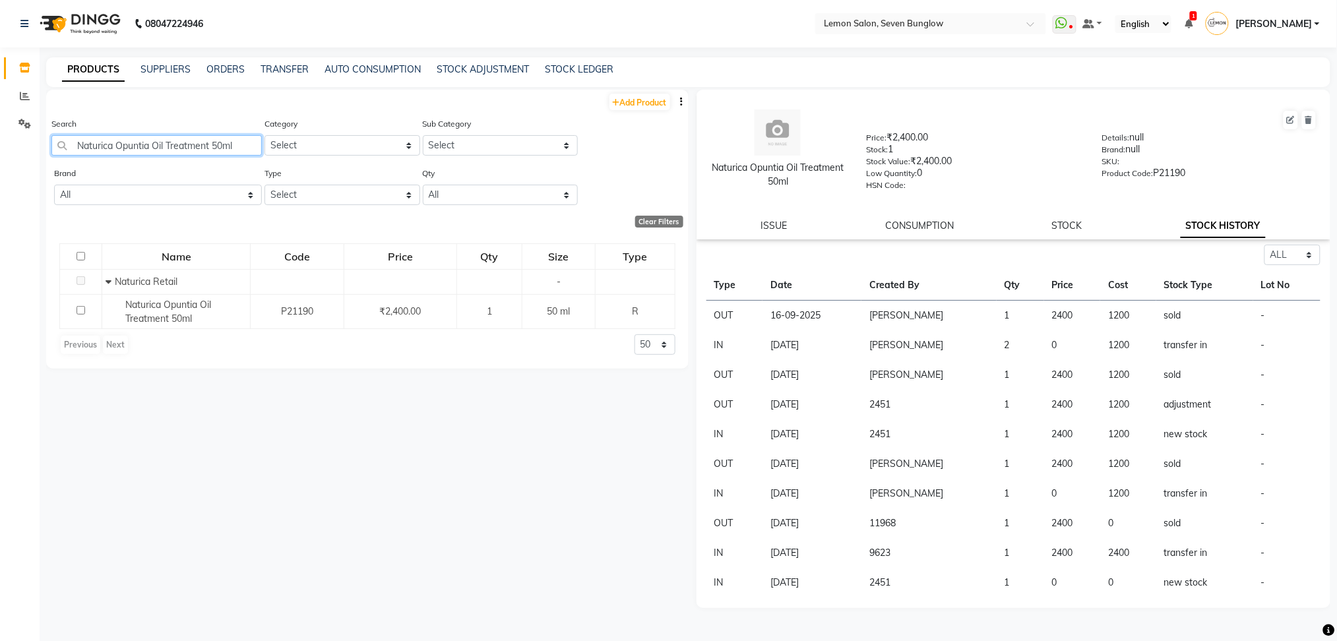
drag, startPoint x: 245, startPoint y: 150, endPoint x: 0, endPoint y: 145, distance: 244.7
click at [0, 145] on app-home "08047224946 Select Location × Lemon Salon, Seven Bunglow WhatsApp Status ✕ Stat…" at bounding box center [668, 325] width 1337 height 650
paste input "Repairing Deep Mask"
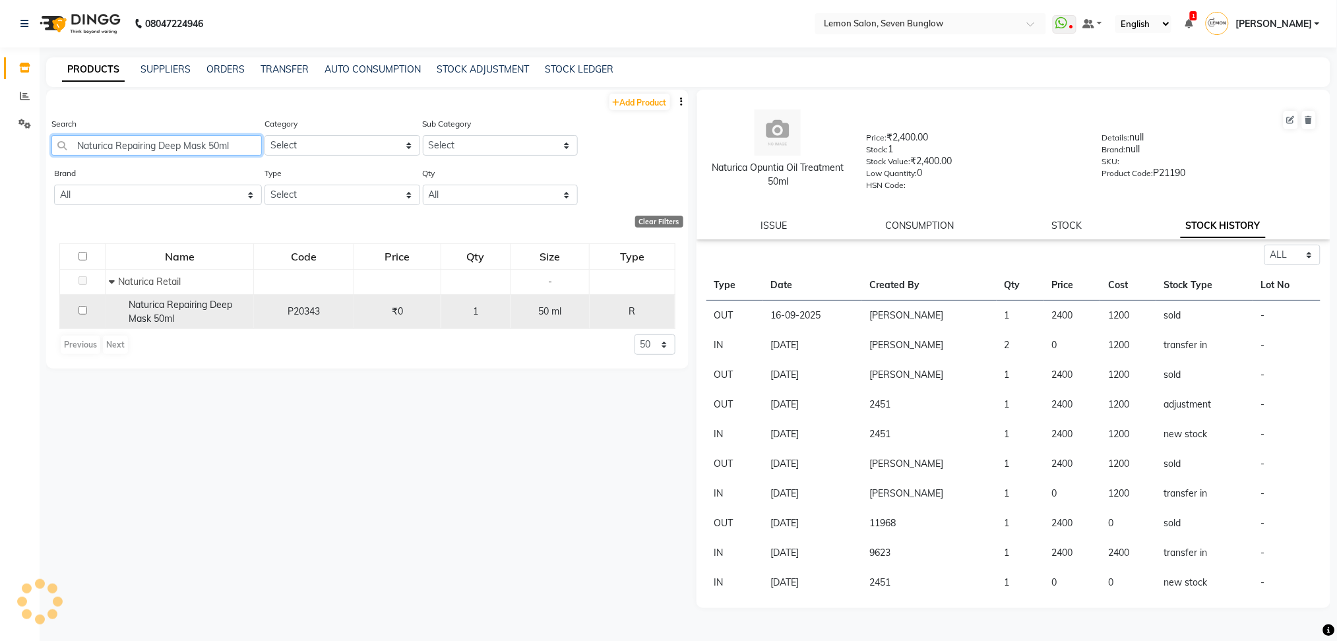
type input "Naturica Repairing Deep Mask 50ml"
